Goal: Transaction & Acquisition: Purchase product/service

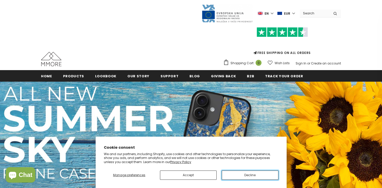
click at [247, 173] on button "Decline" at bounding box center [250, 174] width 57 height 9
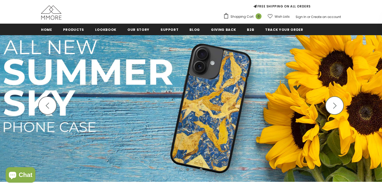
scroll to position [47, 0]
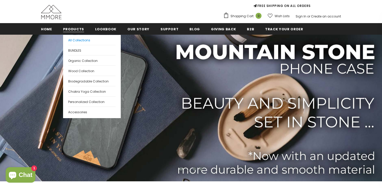
click at [83, 39] on span "All Collections" at bounding box center [79, 40] width 22 height 4
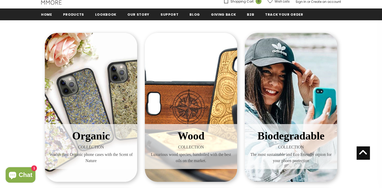
scroll to position [49, 0]
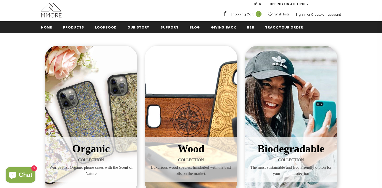
click at [303, 82] on div "Biodegradable COLLECTION The most sustainable and Eco Friendly otpion for your …" at bounding box center [291, 120] width 92 height 149
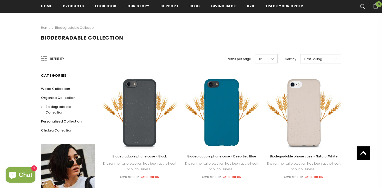
scroll to position [35, 0]
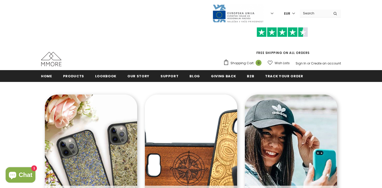
scroll to position [41, 0]
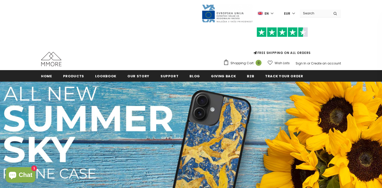
scroll to position [47, 0]
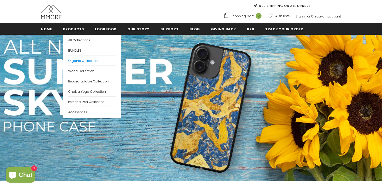
click at [77, 60] on span "Organic Collection" at bounding box center [83, 60] width 30 height 4
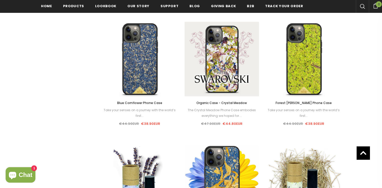
scroll to position [425, 0]
